Goal: Information Seeking & Learning: Find specific fact

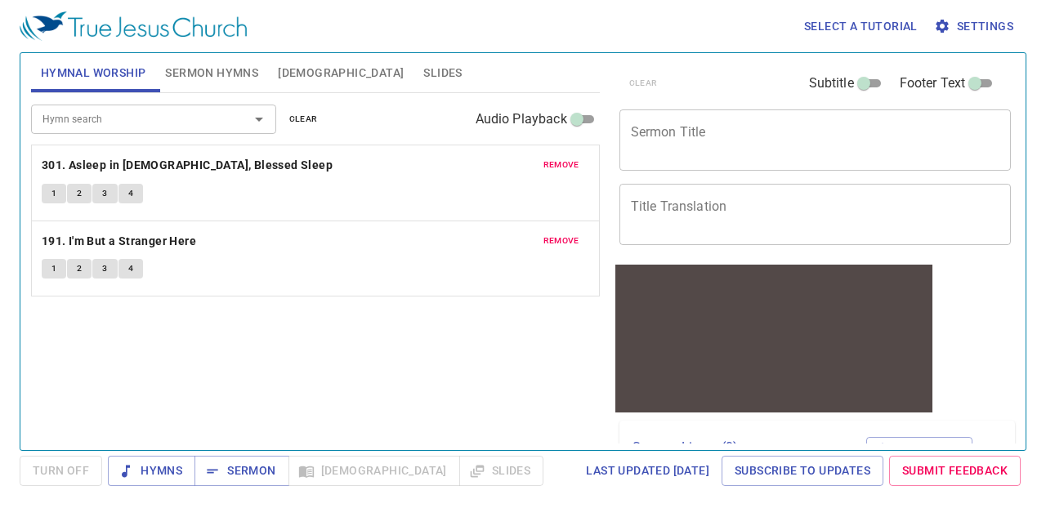
click at [292, 68] on span "Bible" at bounding box center [341, 73] width 126 height 20
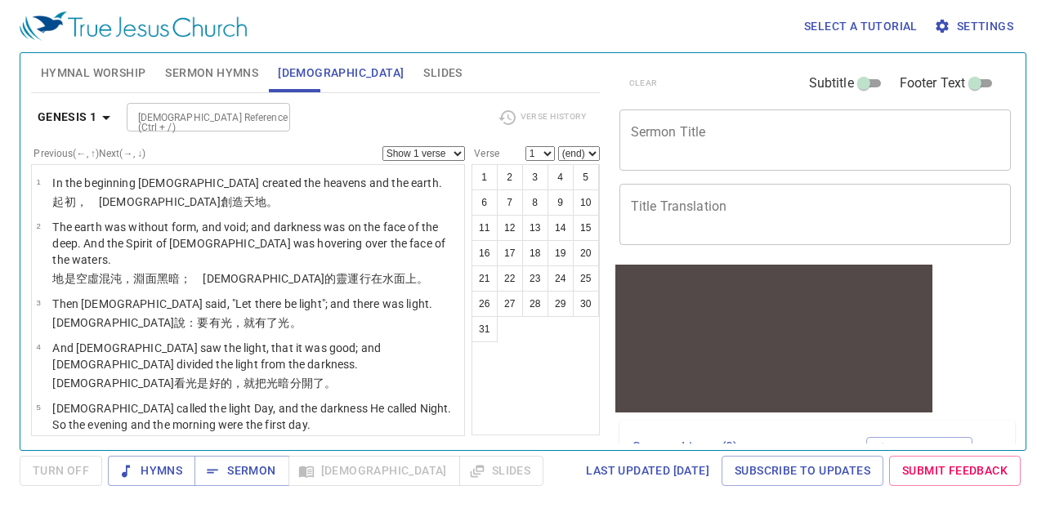
click at [299, 72] on span "Bible" at bounding box center [341, 73] width 126 height 20
click at [205, 108] on input "Bible Reference (Ctrl + /)" at bounding box center [195, 117] width 127 height 19
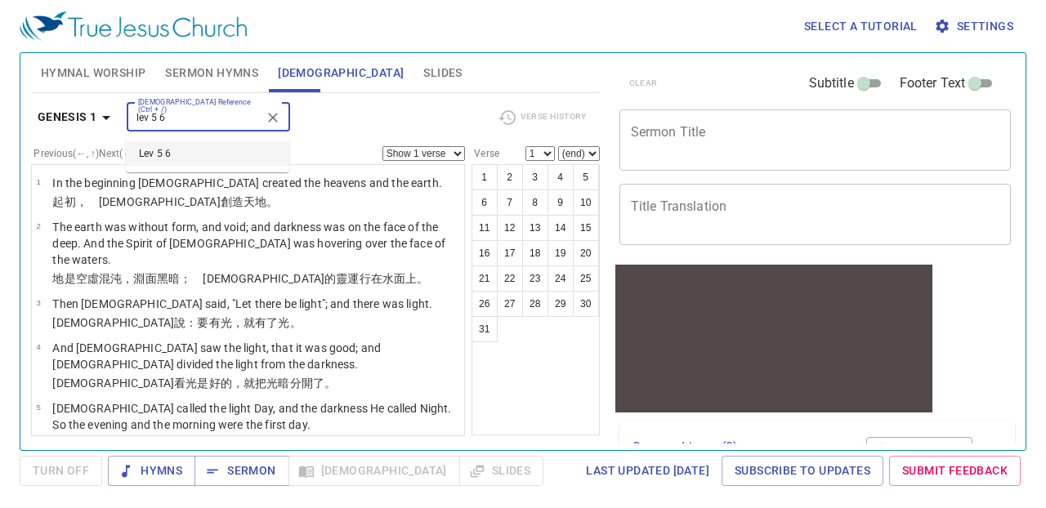
type input "lev 5 6"
select select "6"
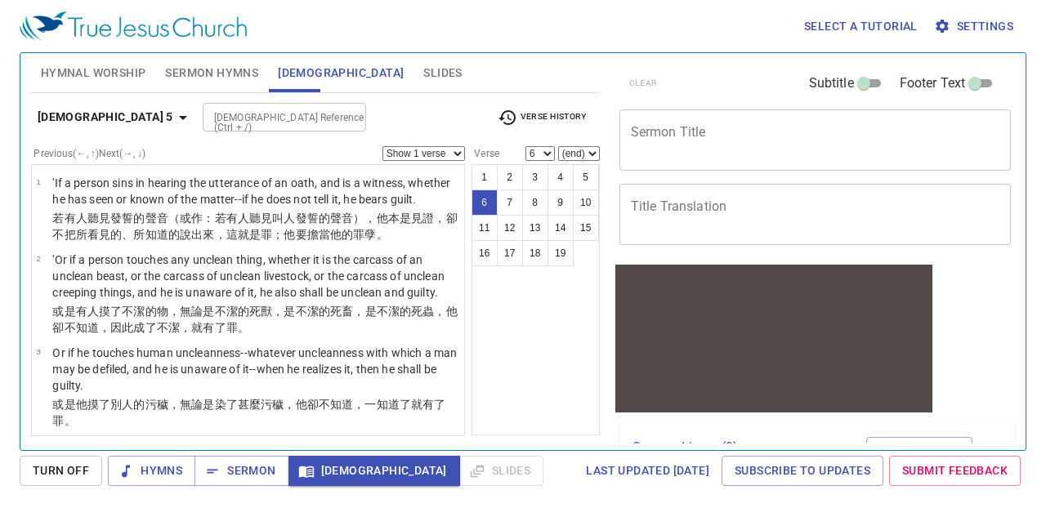
scroll to position [384, 0]
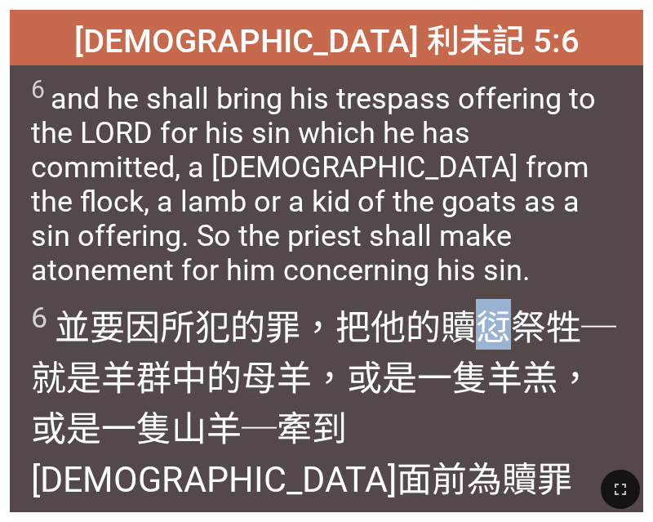
drag, startPoint x: 477, startPoint y: 330, endPoint x: 501, endPoint y: 332, distance: 23.8
click at [501, 332] on wh2403 "，把他的贖愆祭牲 ─就是羊群 中的母羊 ，或是一隻羊羔 ，或是一隻 山羊 ─牽到 耶和華 面前為贖罪祭 。至於他的罪 ，祭司 要為他贖 了。" at bounding box center [324, 428] width 586 height 243
copy wh2403 "愆"
